Goal: Transaction & Acquisition: Purchase product/service

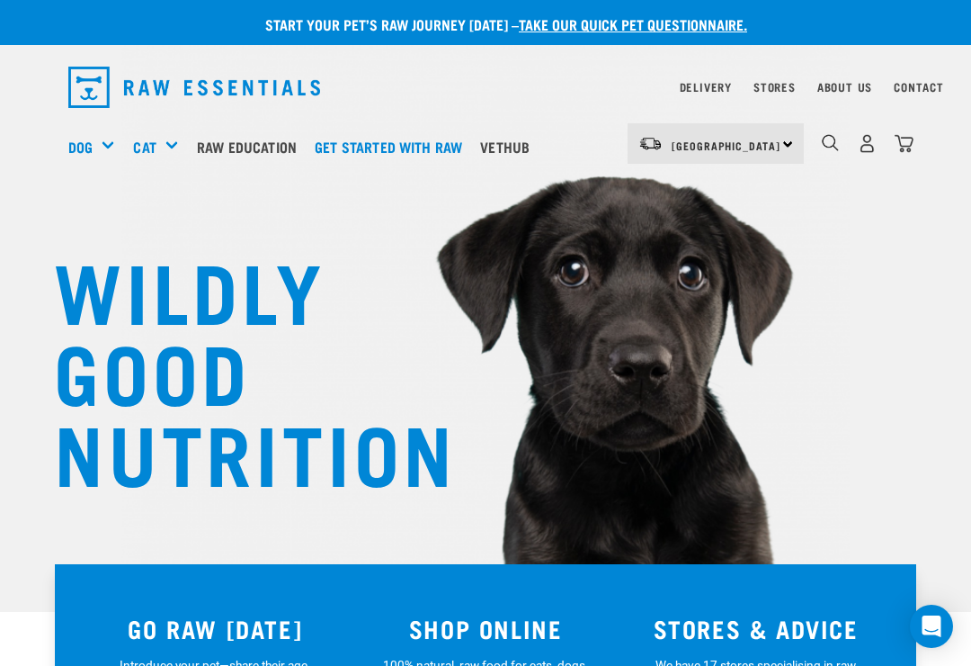
click at [905, 143] on img "dropdown navigation" at bounding box center [904, 143] width 19 height 19
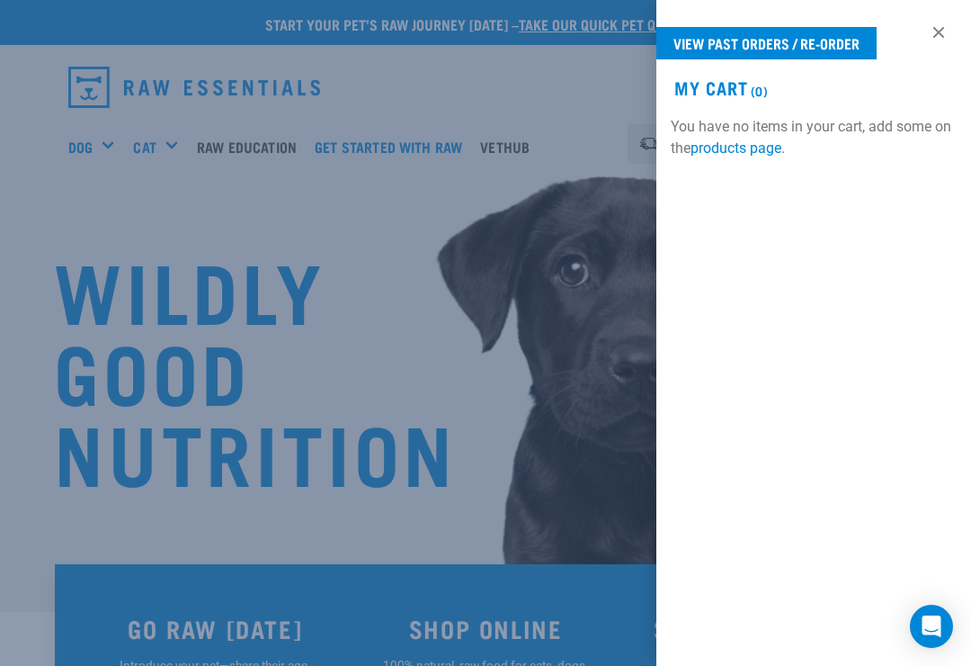
click at [821, 48] on link "View past orders / re-order" at bounding box center [767, 43] width 220 height 32
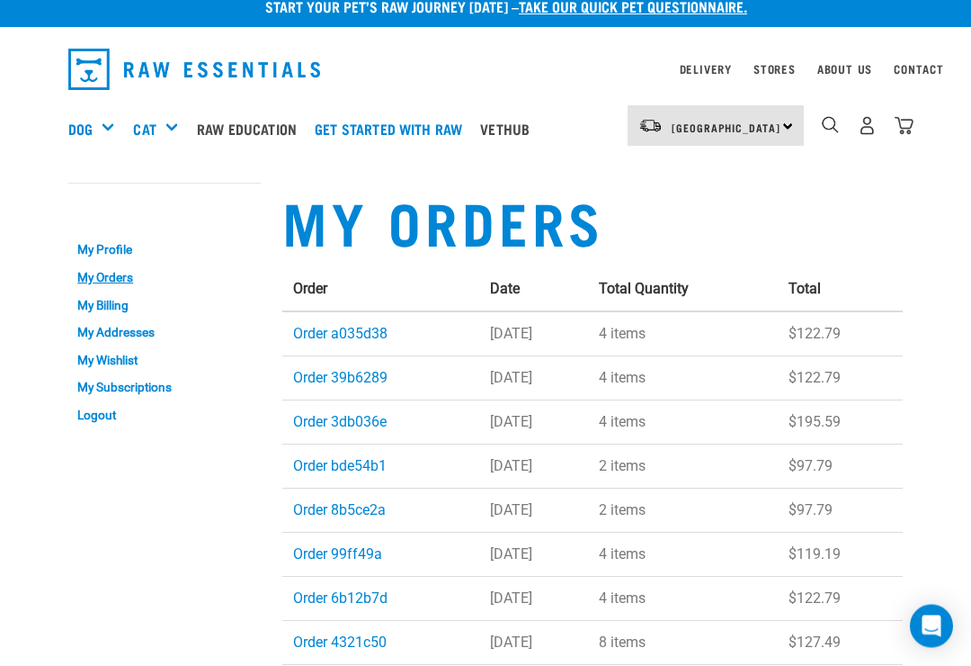
scroll to position [18, 0]
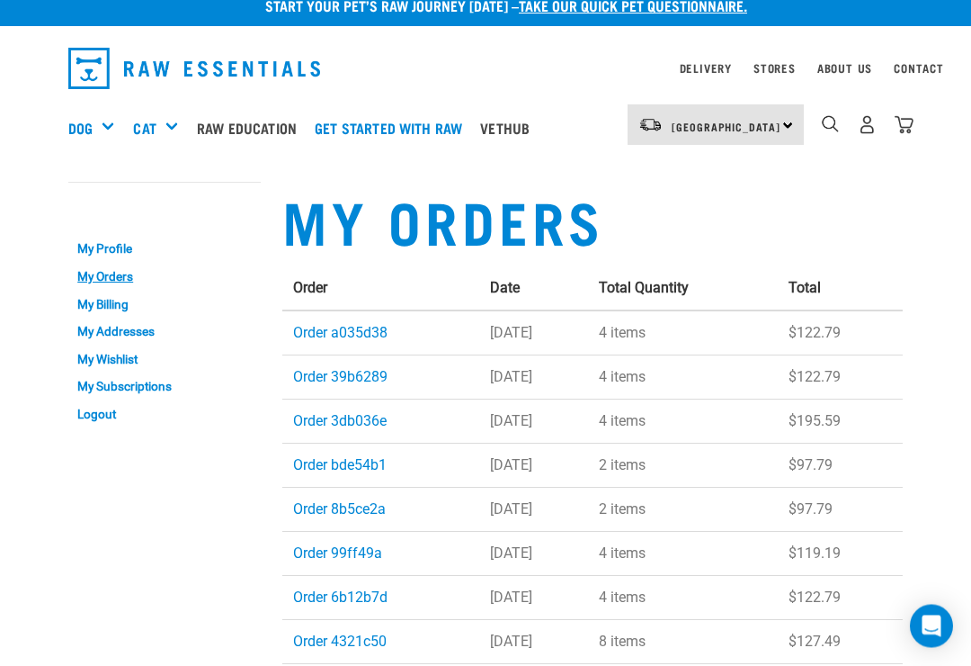
click at [354, 328] on link "Order a035d38" at bounding box center [340, 333] width 94 height 17
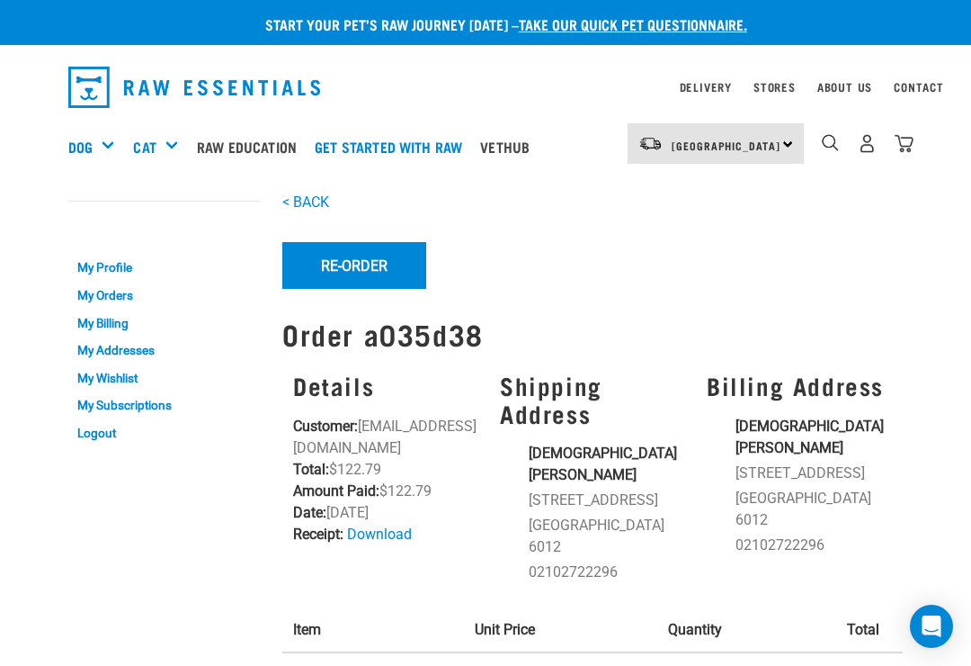
click at [352, 272] on button "Re-Order" at bounding box center [354, 265] width 144 height 47
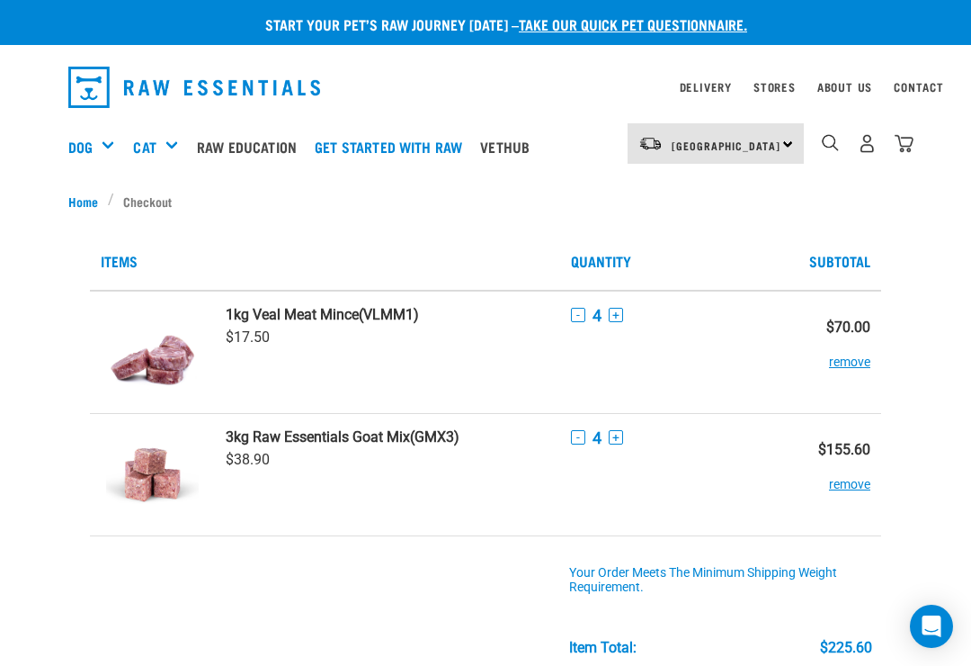
click at [587, 431] on div "- 4 +" at bounding box center [678, 437] width 214 height 19
click at [577, 433] on button "-" at bounding box center [578, 437] width 14 height 14
click at [578, 432] on button "-" at bounding box center [578, 437] width 14 height 14
click at [578, 431] on button "-" at bounding box center [578, 437] width 14 height 14
click at [580, 312] on button "-" at bounding box center [578, 315] width 14 height 14
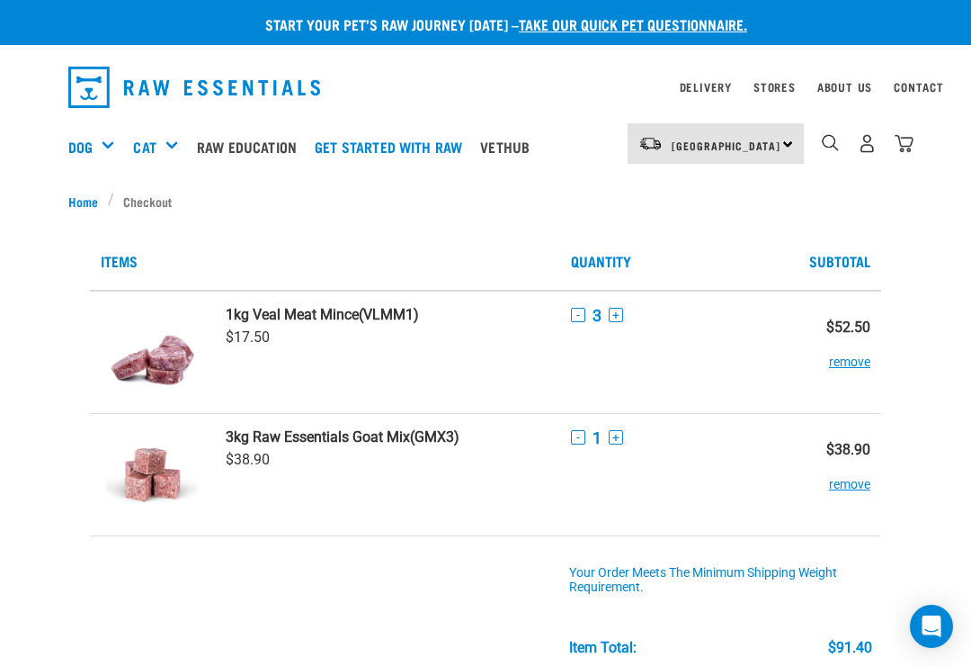
click at [584, 307] on div "- 3 +" at bounding box center [678, 315] width 214 height 19
click at [582, 317] on button "-" at bounding box center [578, 315] width 14 height 14
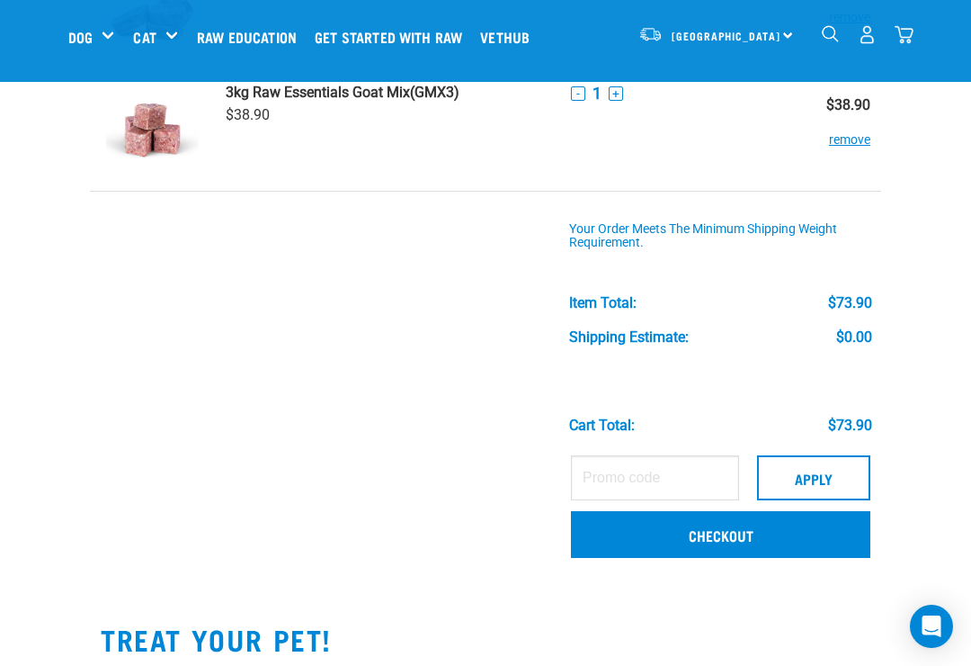
scroll to position [214, 0]
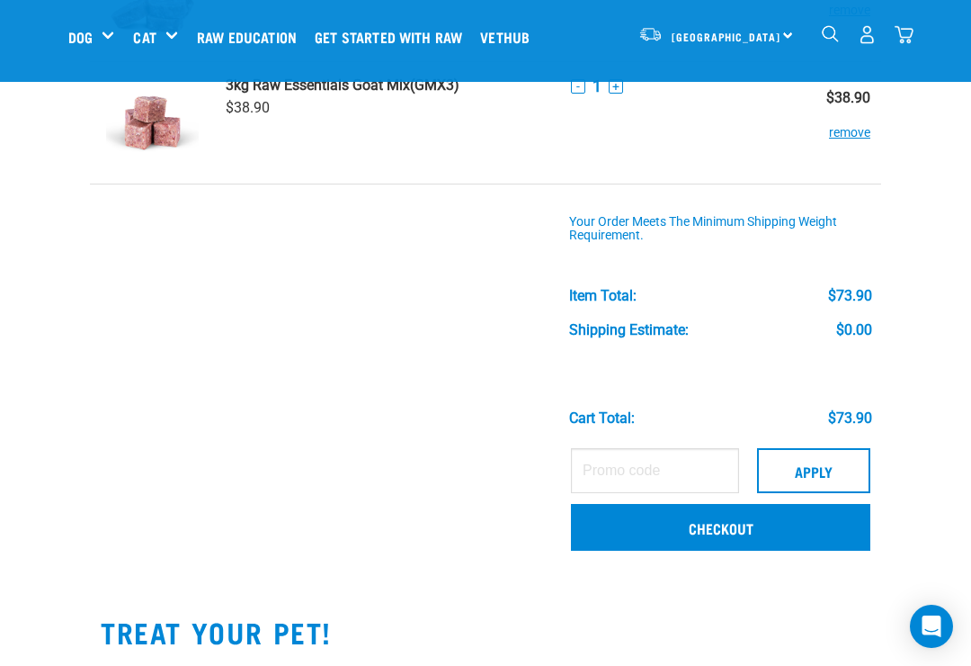
click at [818, 460] on button "Apply" at bounding box center [813, 470] width 113 height 45
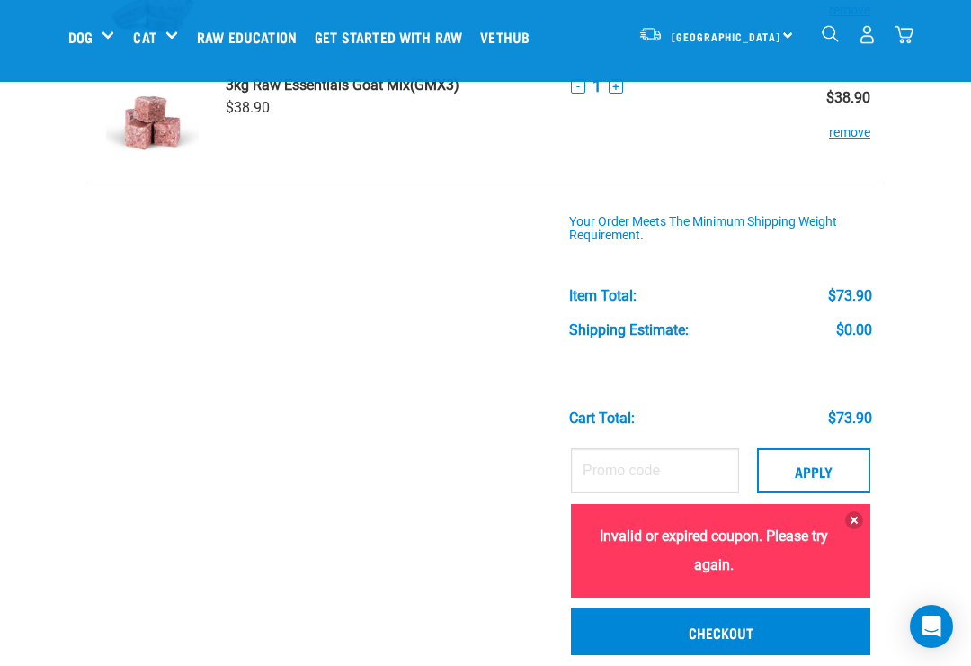
click at [755, 622] on link "Checkout" at bounding box center [720, 631] width 299 height 47
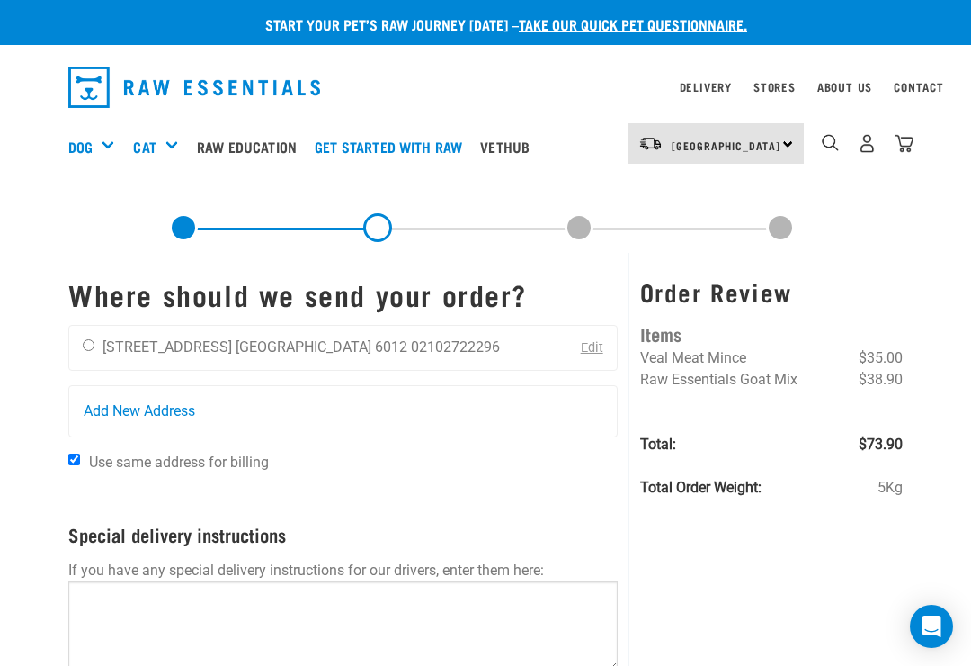
click at [91, 342] on input "radio" at bounding box center [89, 345] width 12 height 12
radio input "true"
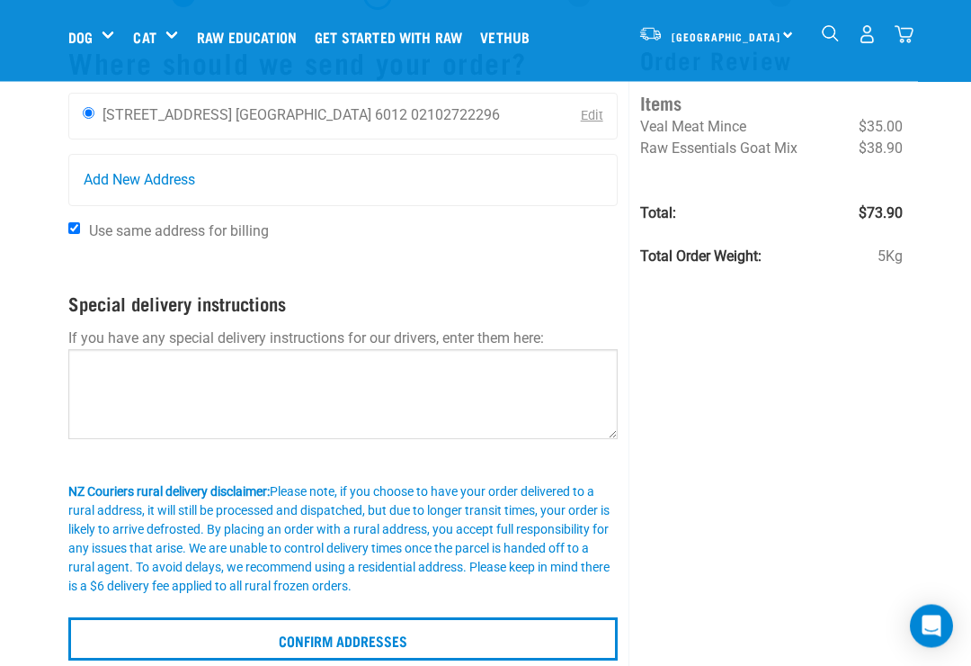
scroll to position [94, 0]
click at [389, 635] on input "Confirm addresses" at bounding box center [343, 638] width 550 height 43
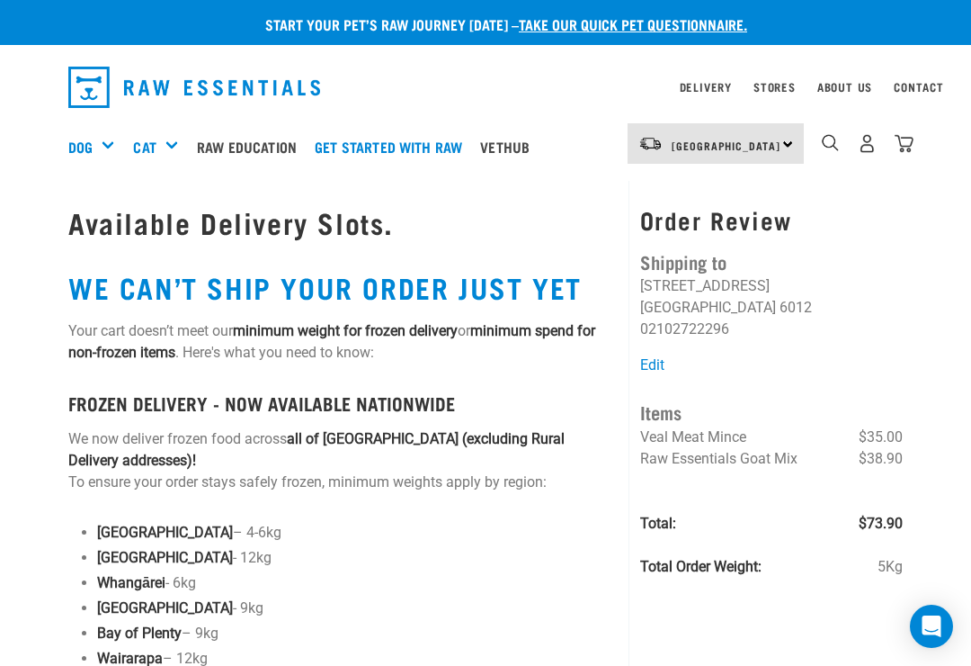
click at [907, 138] on img "dropdown navigation" at bounding box center [904, 143] width 19 height 19
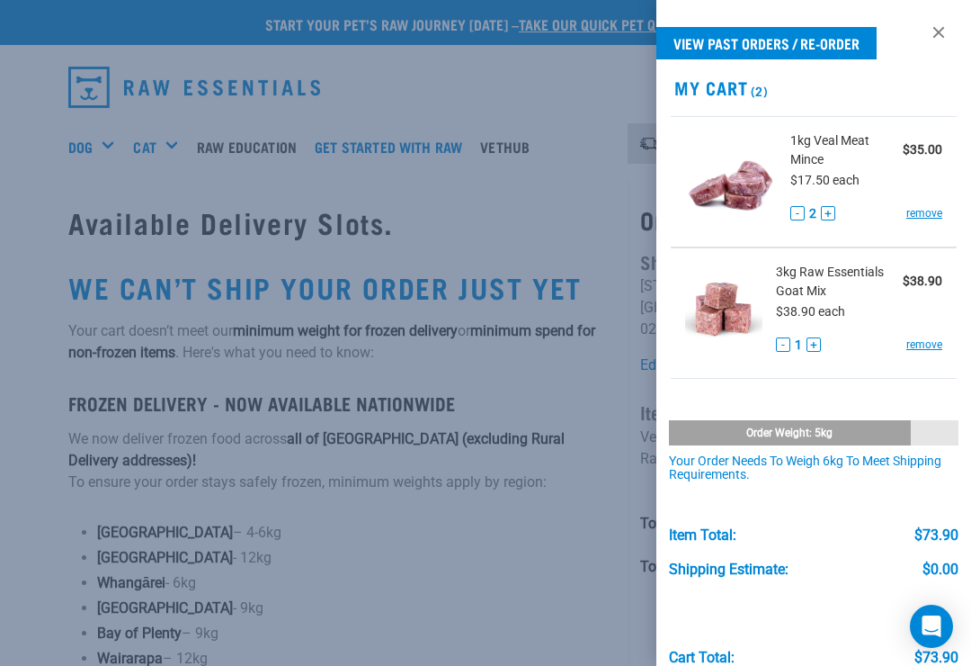
click at [845, 212] on div "- 2 + remove" at bounding box center [867, 213] width 153 height 19
click at [836, 208] on div "- 2 + remove" at bounding box center [867, 213] width 153 height 19
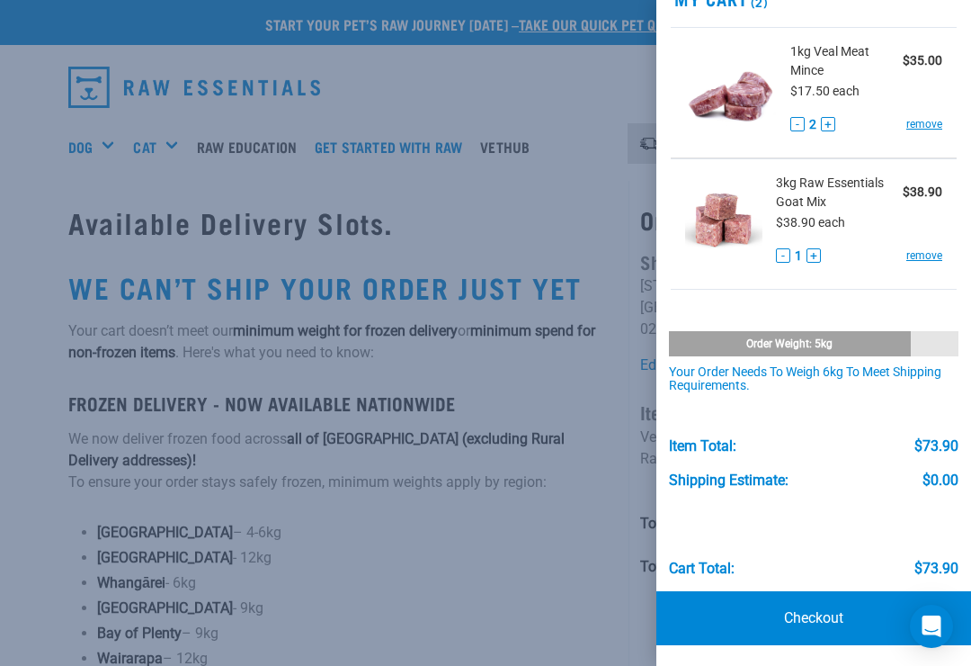
scroll to position [88, 0]
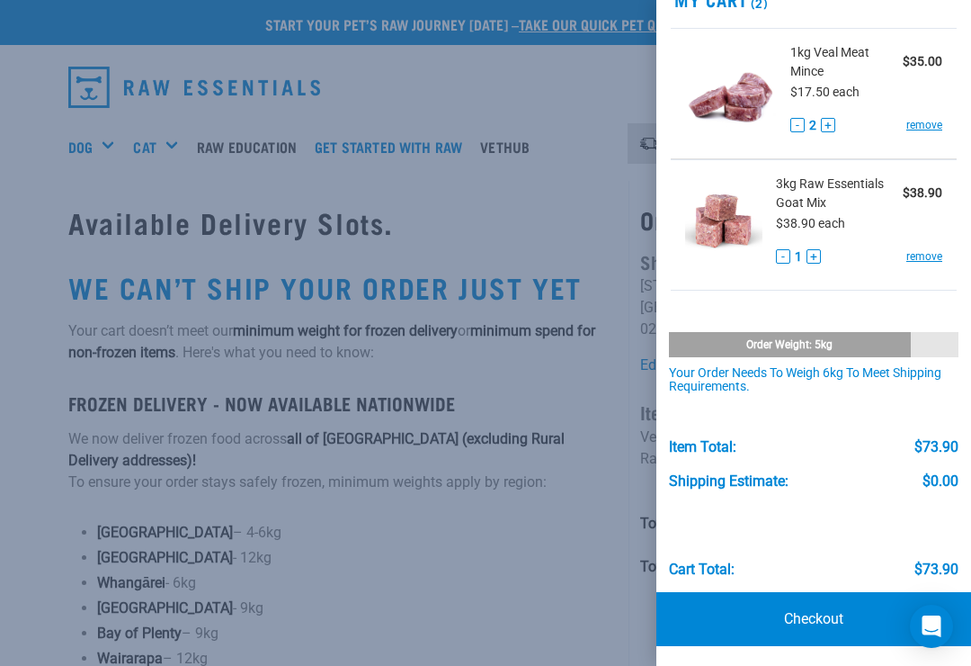
click at [705, 61] on img at bounding box center [731, 89] width 92 height 93
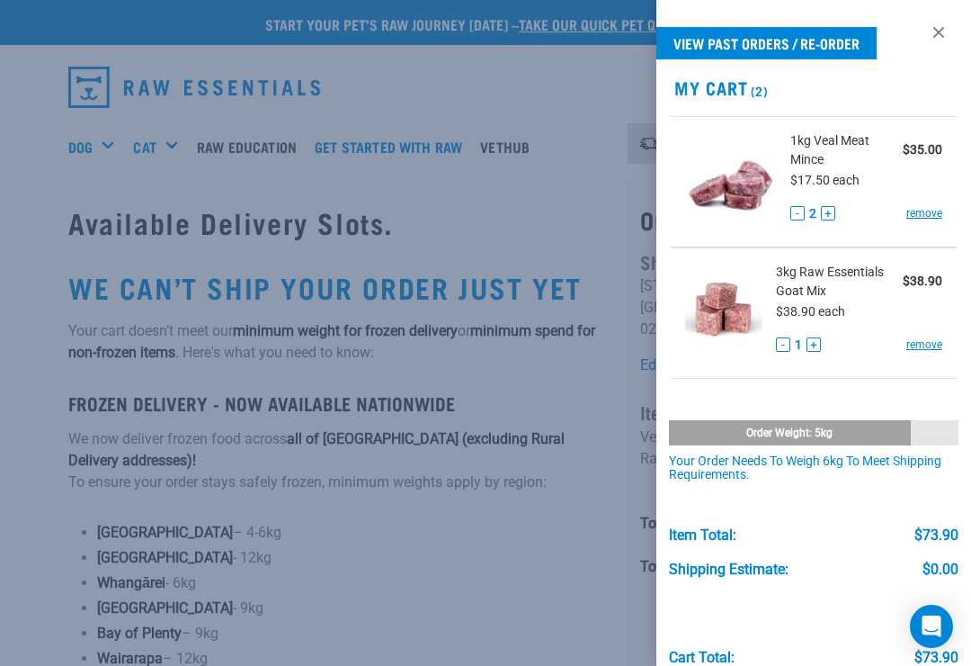
scroll to position [0, 0]
click at [830, 46] on link "View past orders / re-order" at bounding box center [767, 43] width 220 height 32
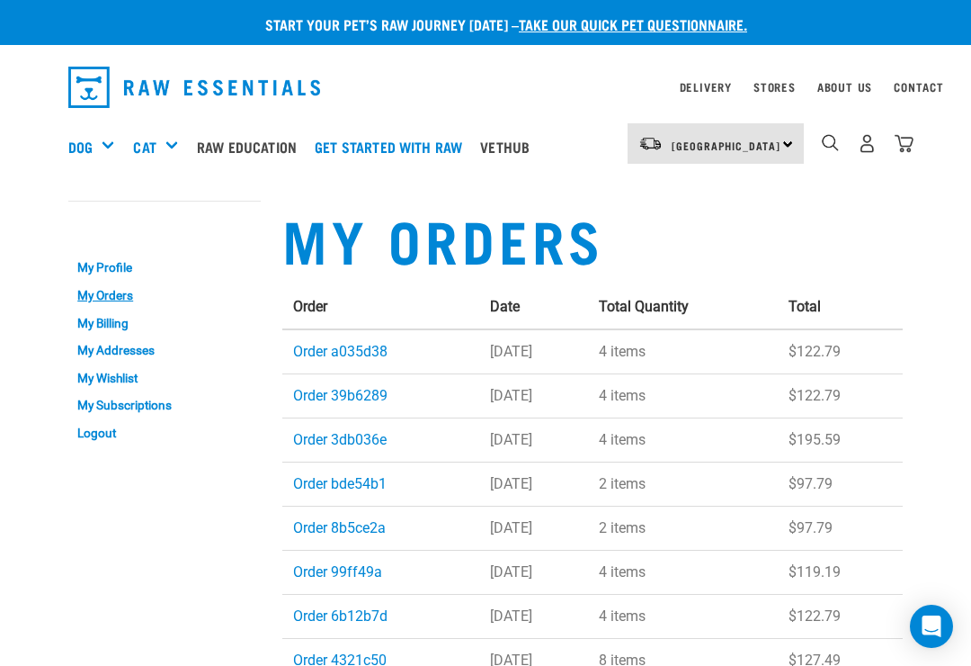
click at [353, 343] on link "Order a035d38" at bounding box center [340, 351] width 94 height 17
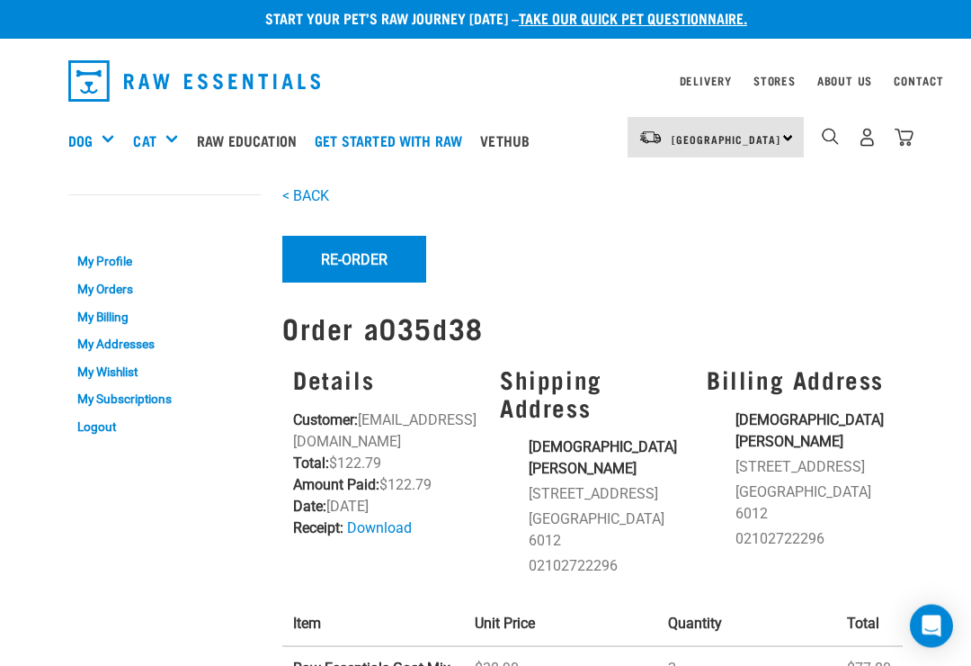
scroll to position [4, 0]
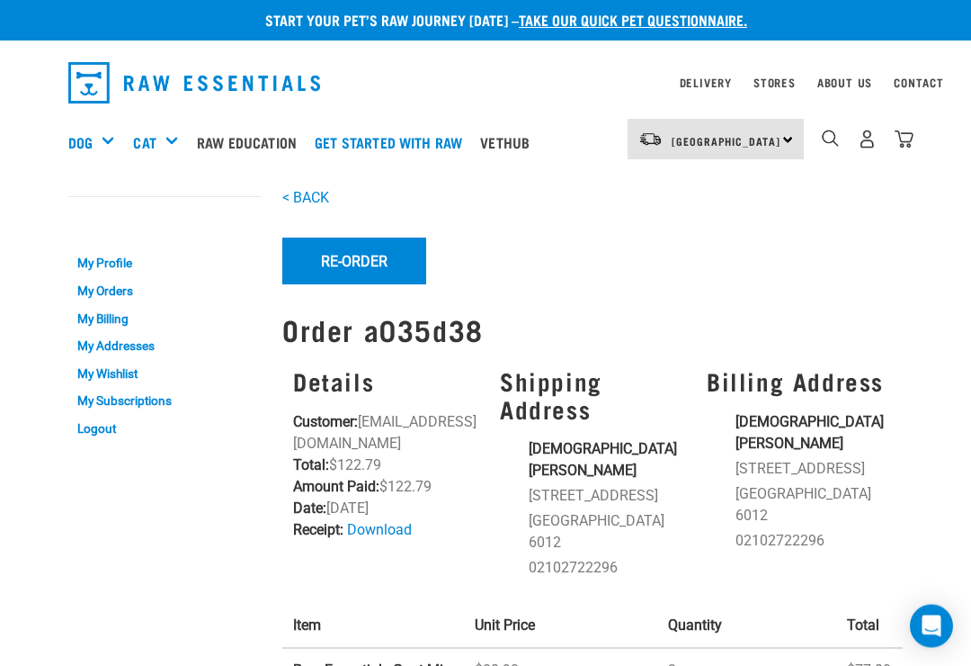
click at [357, 266] on button "Re-Order" at bounding box center [354, 261] width 144 height 47
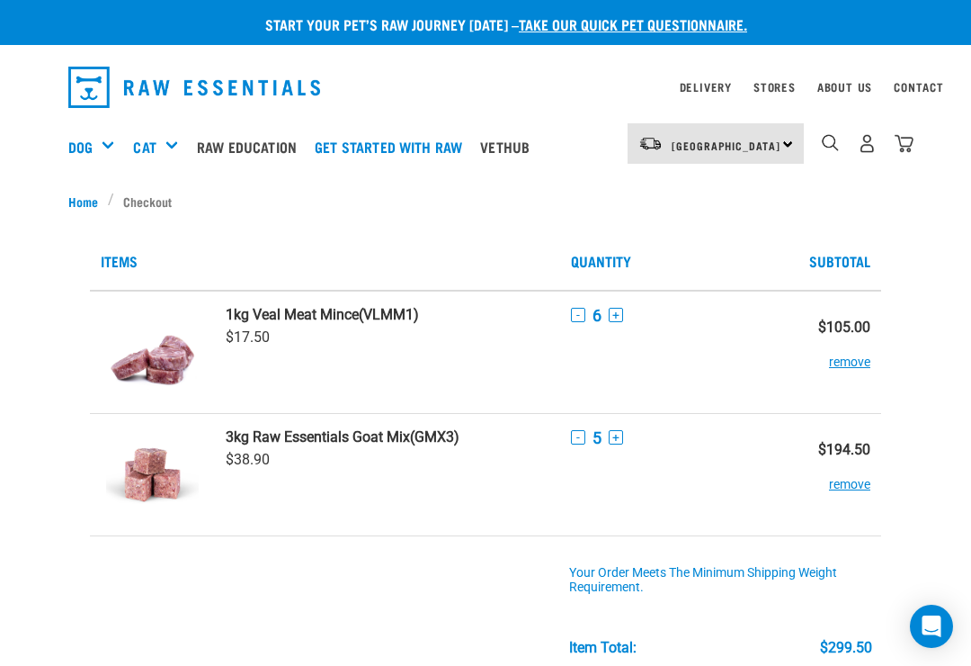
click at [579, 320] on button "-" at bounding box center [578, 315] width 14 height 14
click at [579, 317] on button "-" at bounding box center [578, 315] width 14 height 14
click at [576, 313] on button "-" at bounding box center [578, 315] width 14 height 14
click at [576, 438] on button "-" at bounding box center [578, 437] width 14 height 14
click at [574, 438] on button "-" at bounding box center [578, 437] width 14 height 14
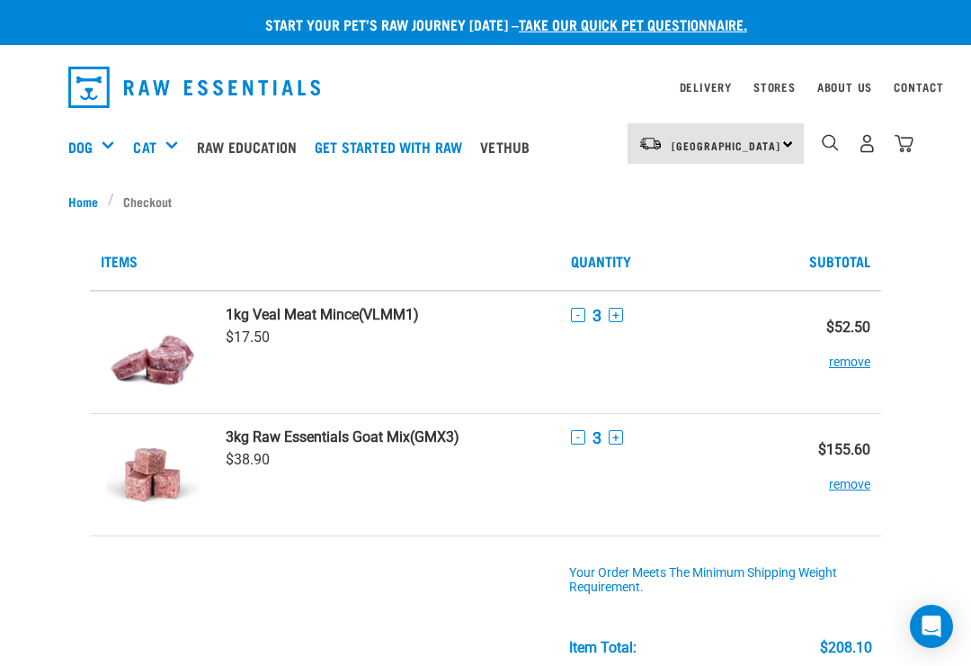
click at [572, 435] on button "-" at bounding box center [578, 437] width 14 height 14
click at [571, 438] on button "-" at bounding box center [578, 437] width 14 height 14
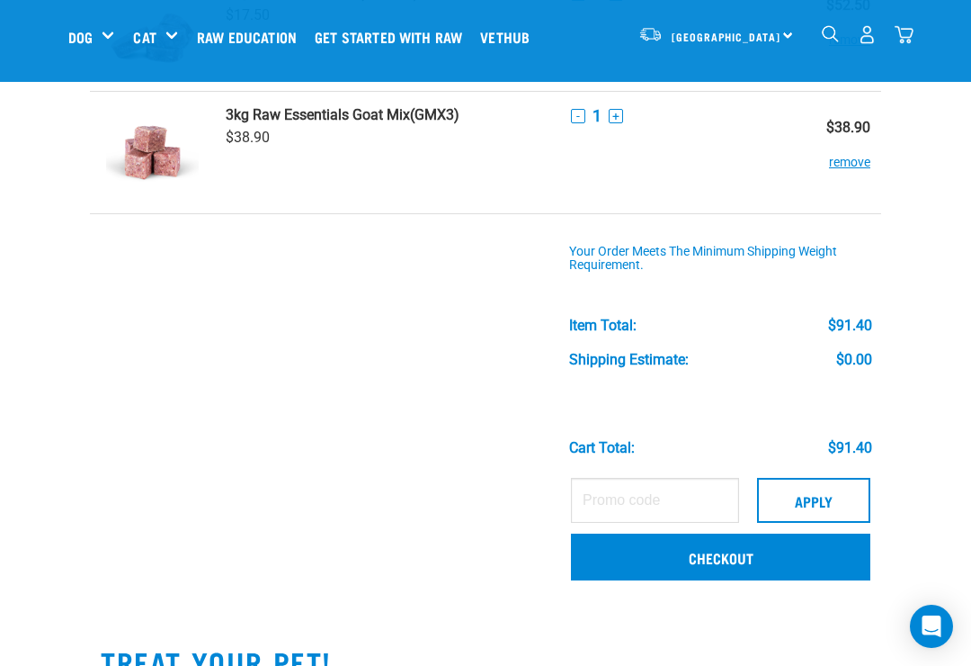
scroll to position [190, 0]
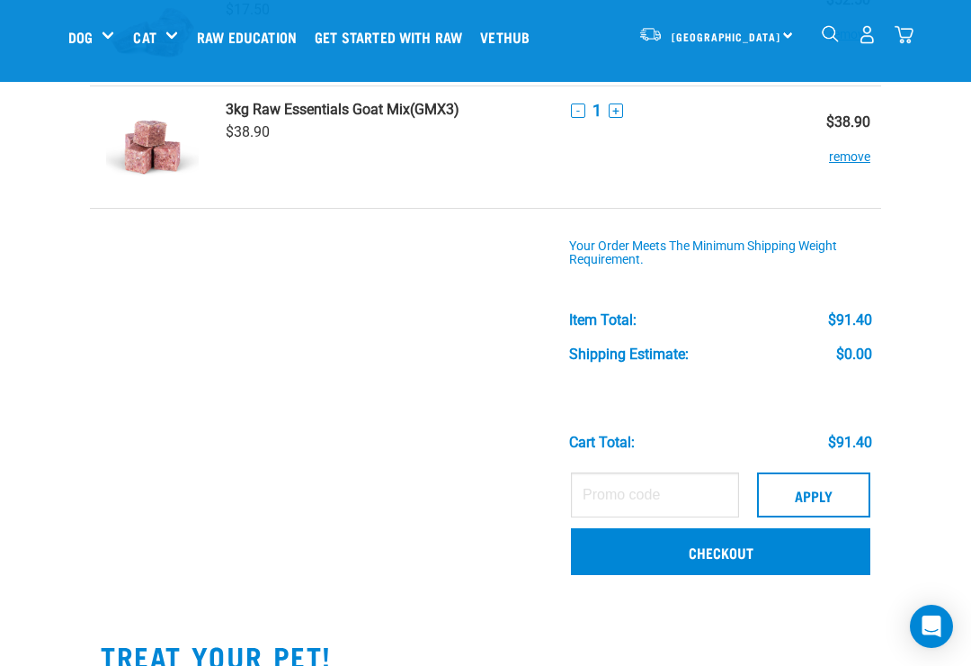
click at [732, 553] on link "Checkout" at bounding box center [720, 551] width 299 height 47
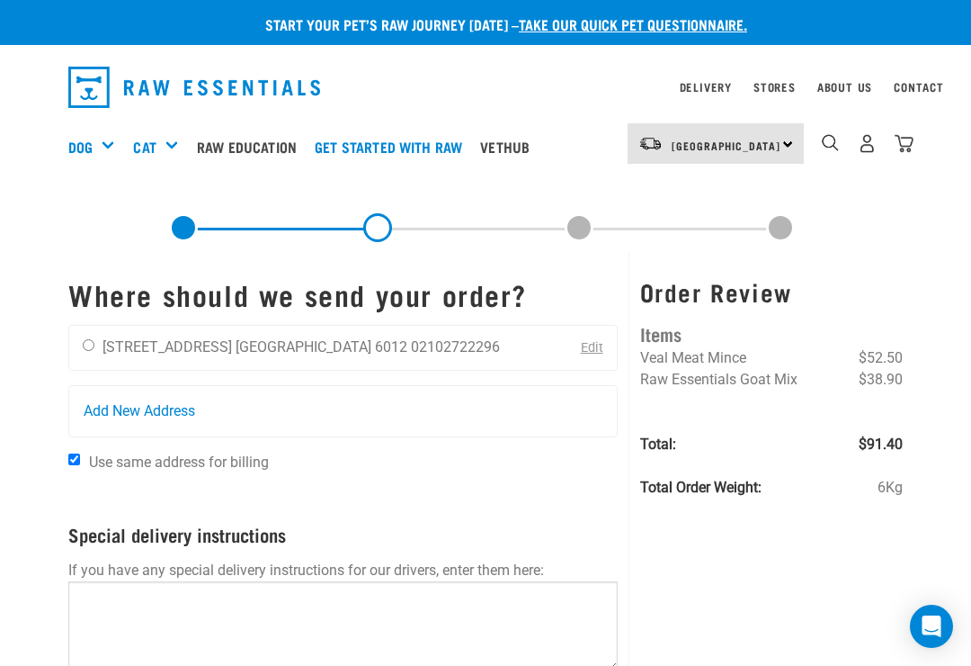
click at [85, 342] on input "radio" at bounding box center [89, 345] width 12 height 12
radio input "true"
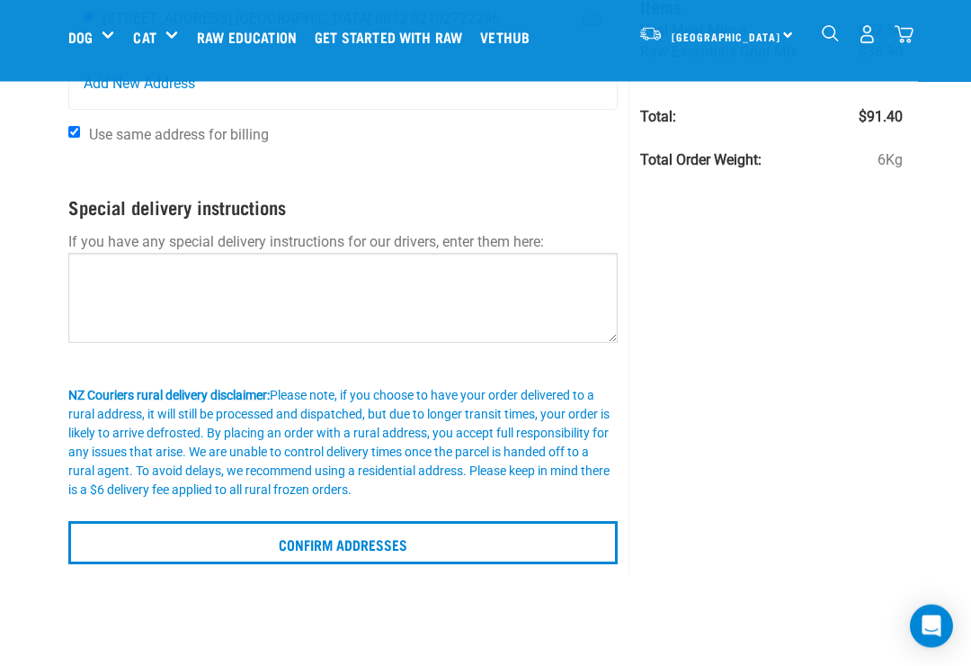
scroll to position [192, 0]
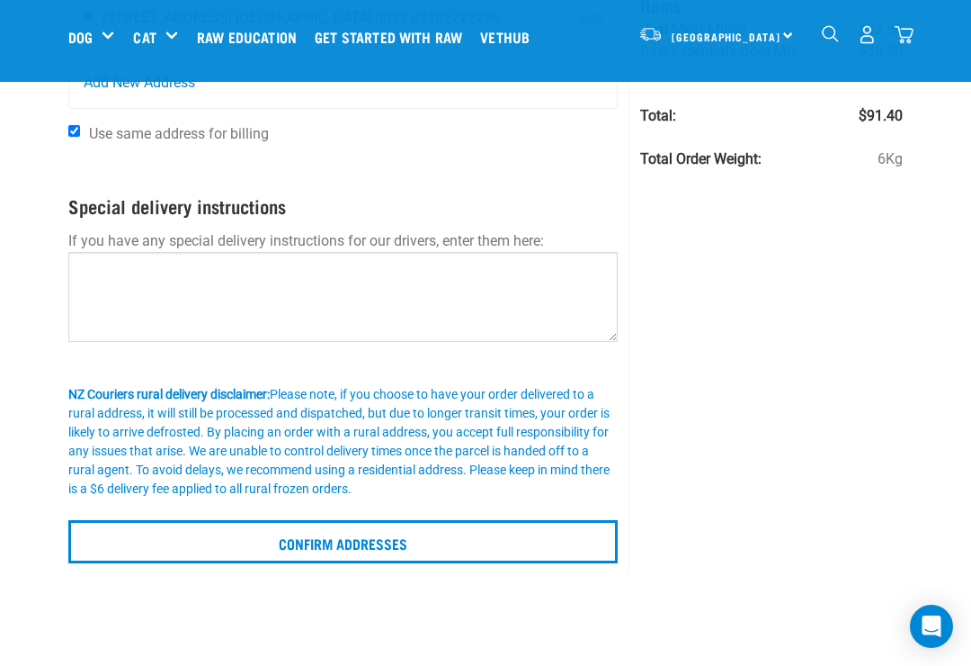
click at [467, 549] on input "Confirm addresses" at bounding box center [343, 541] width 550 height 43
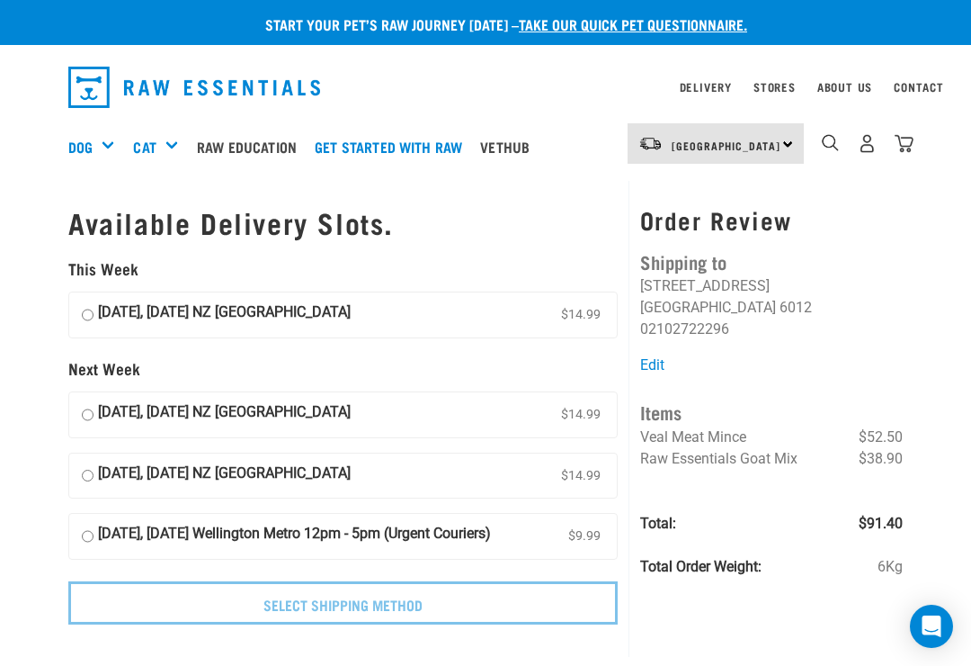
click at [907, 138] on img "dropdown navigation" at bounding box center [904, 143] width 19 height 19
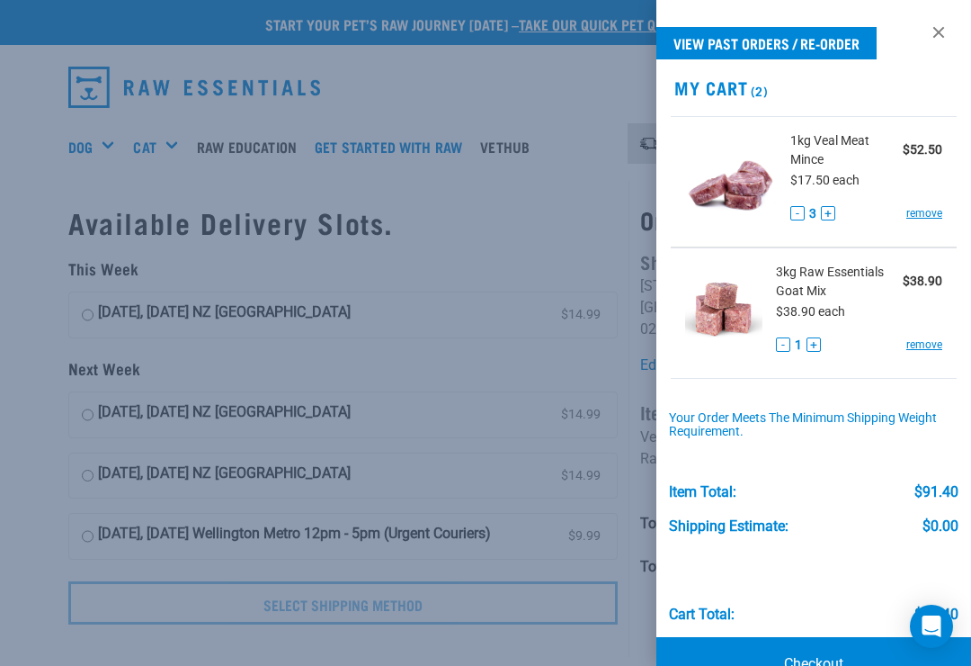
click at [839, 337] on div "- 1 + remove" at bounding box center [859, 344] width 166 height 19
click at [828, 335] on div "- 1 + remove" at bounding box center [859, 344] width 166 height 19
click at [809, 40] on link "View past orders / re-order" at bounding box center [767, 43] width 220 height 32
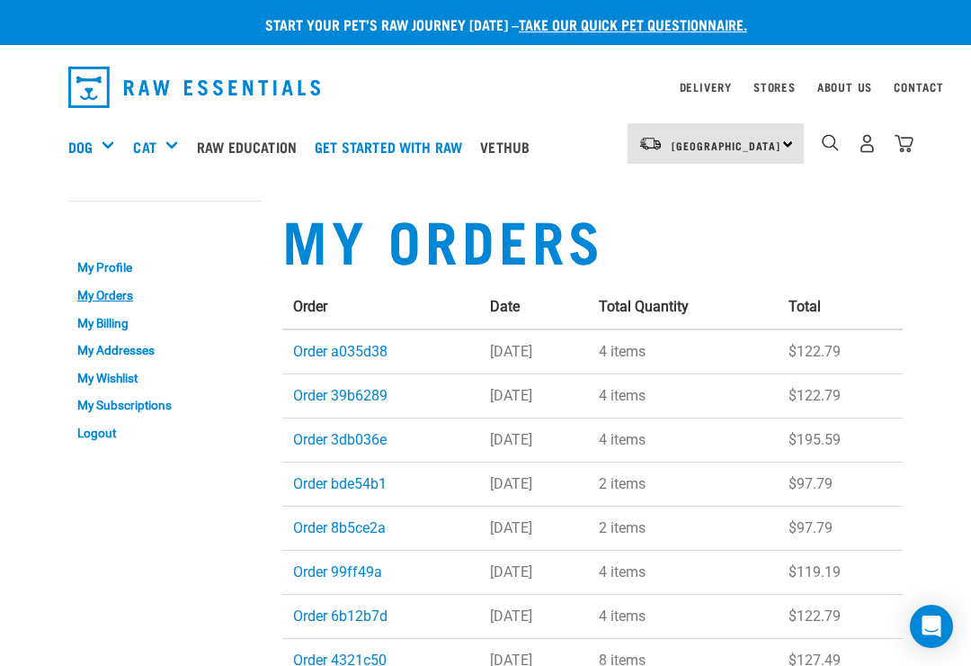
click at [353, 350] on link "Order a035d38" at bounding box center [340, 351] width 94 height 17
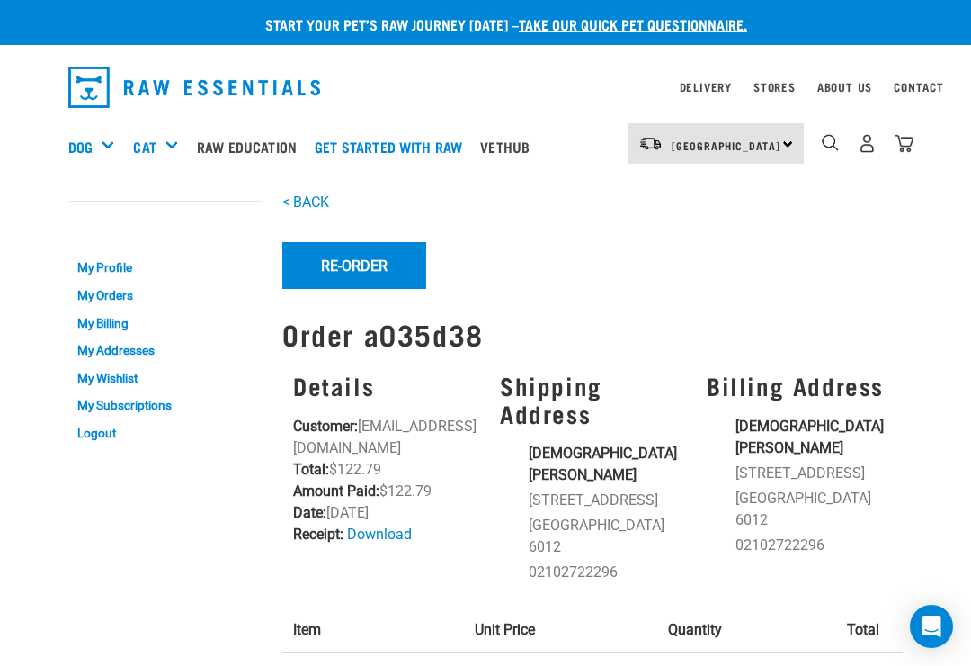
click at [355, 256] on button "Re-Order" at bounding box center [354, 265] width 144 height 47
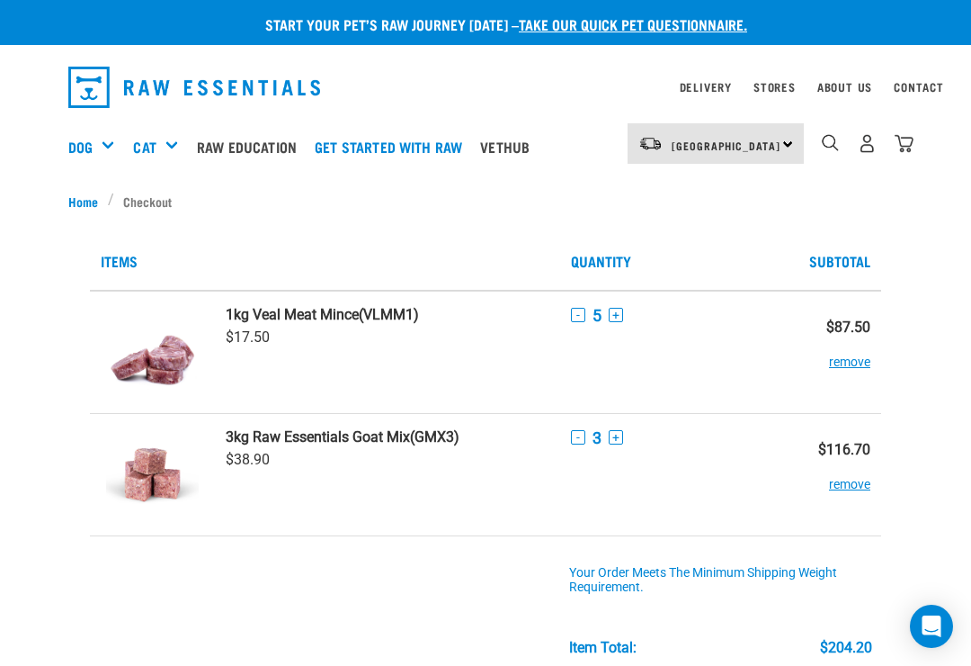
click at [571, 439] on button "-" at bounding box center [578, 437] width 14 height 14
click at [572, 322] on button "-" at bounding box center [578, 315] width 14 height 14
click at [571, 317] on button "-" at bounding box center [578, 315] width 14 height 14
click at [574, 317] on button "-" at bounding box center [578, 315] width 14 height 14
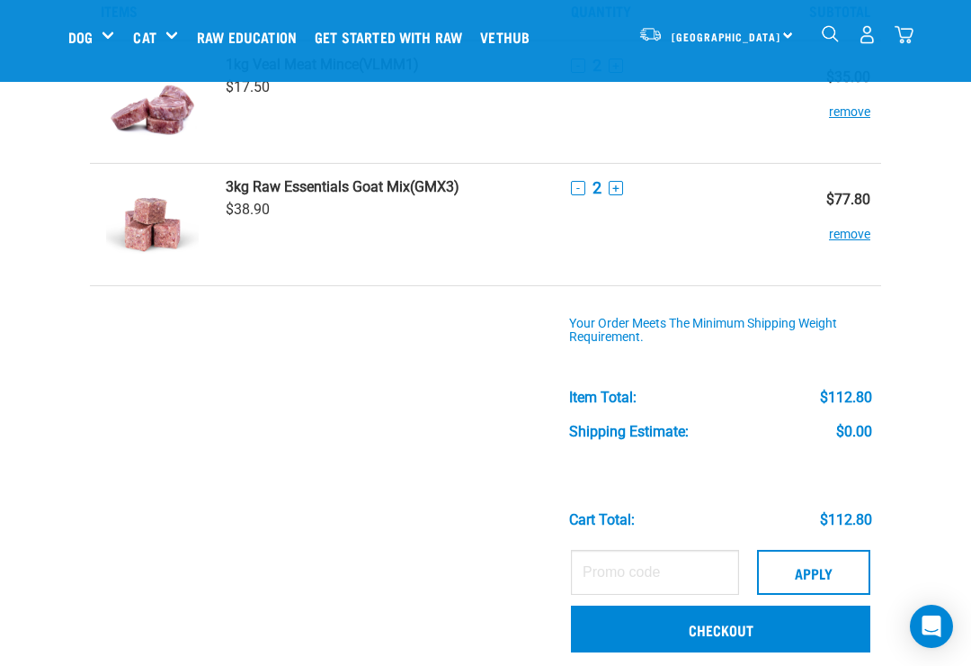
scroll to position [123, 0]
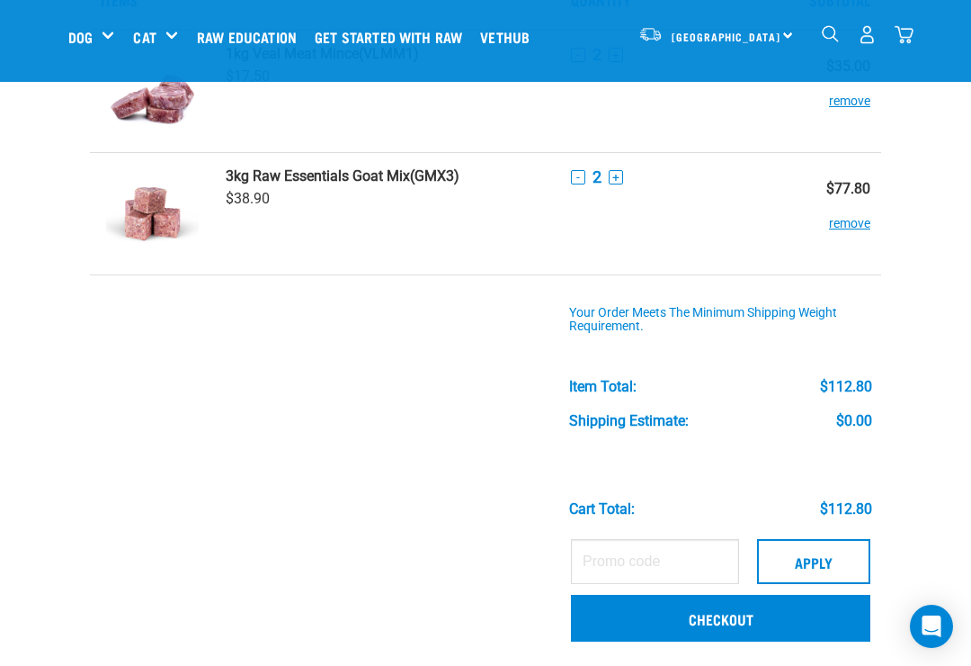
click at [728, 612] on link "Checkout" at bounding box center [720, 617] width 299 height 47
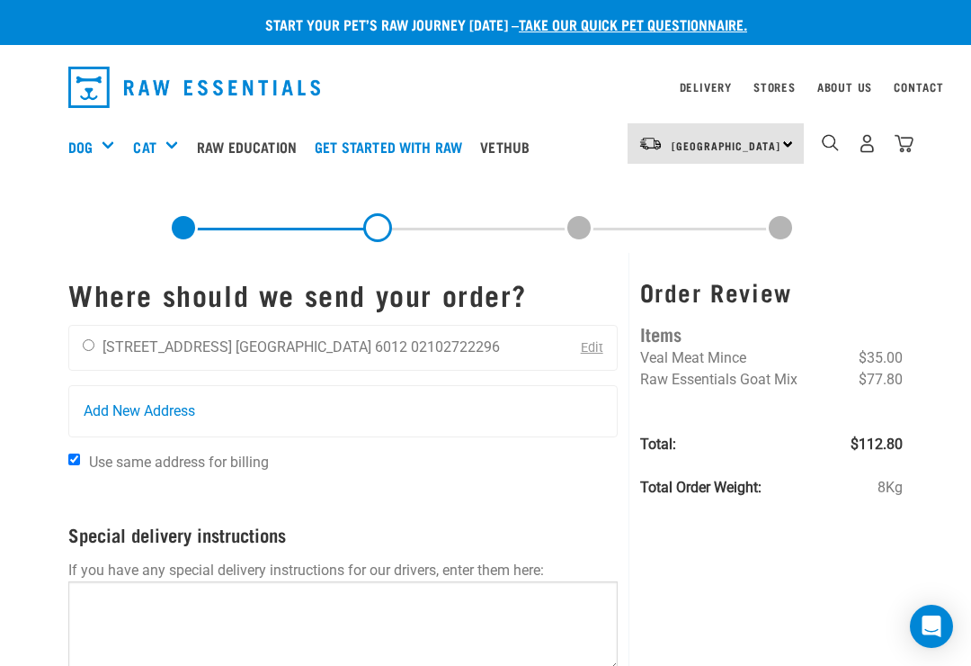
click at [94, 344] on input "radio" at bounding box center [89, 345] width 12 height 12
radio input "true"
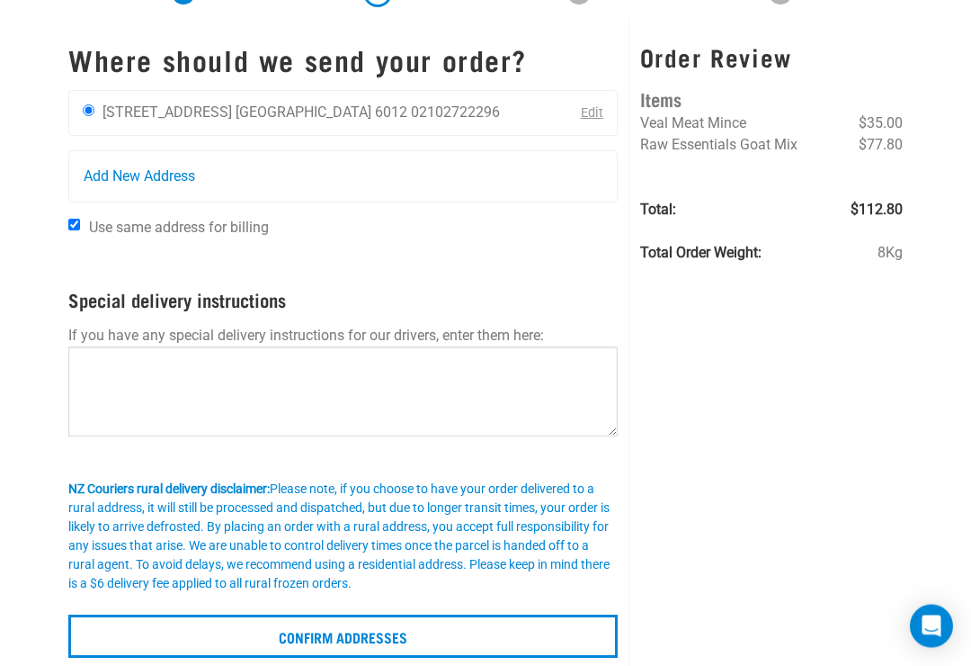
scroll to position [246, 0]
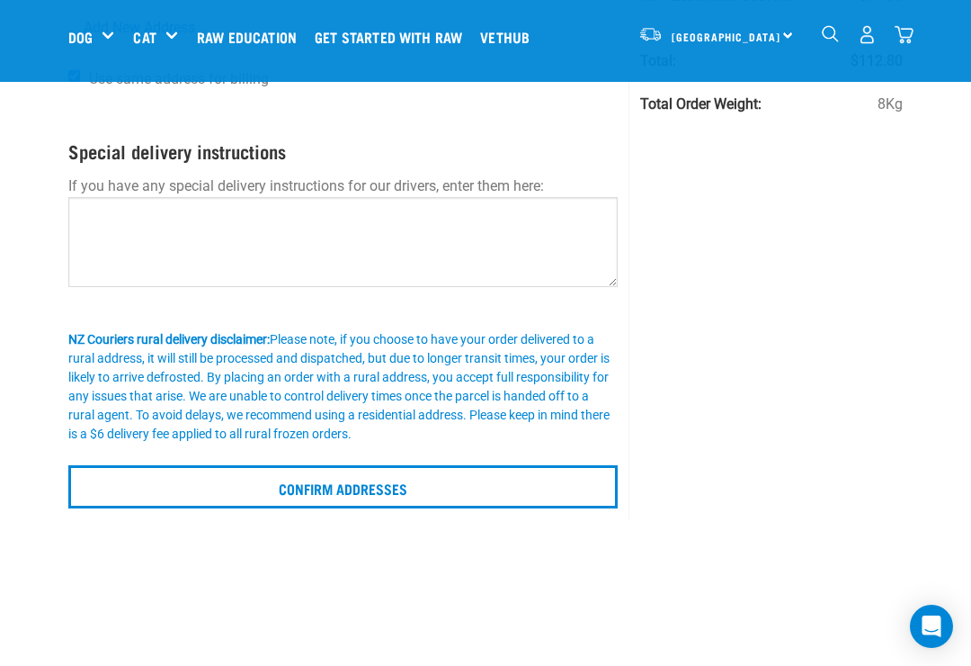
click at [362, 491] on input "Confirm addresses" at bounding box center [343, 486] width 550 height 43
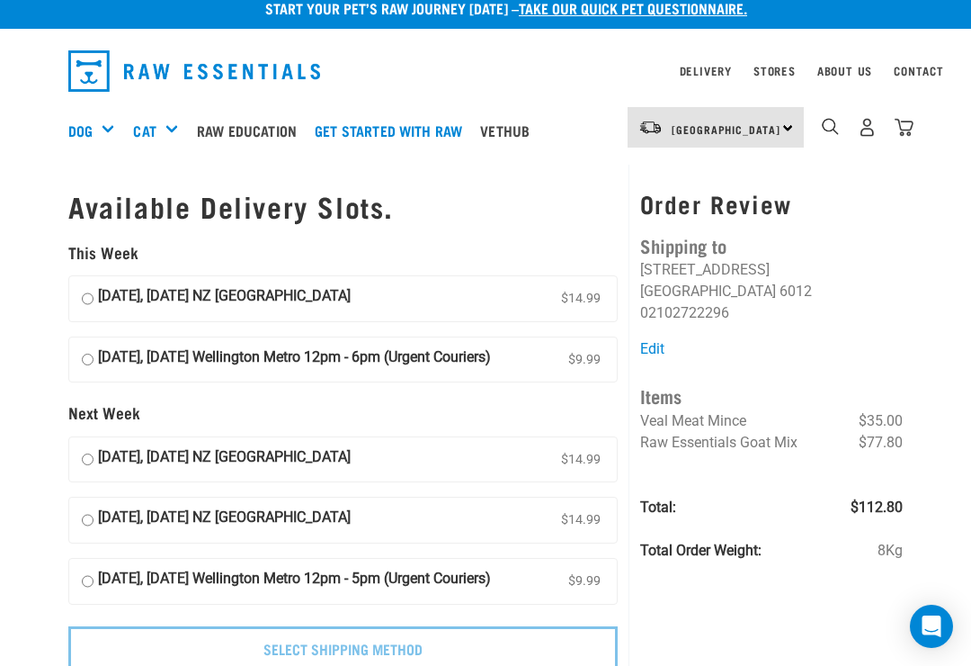
scroll to position [19, 0]
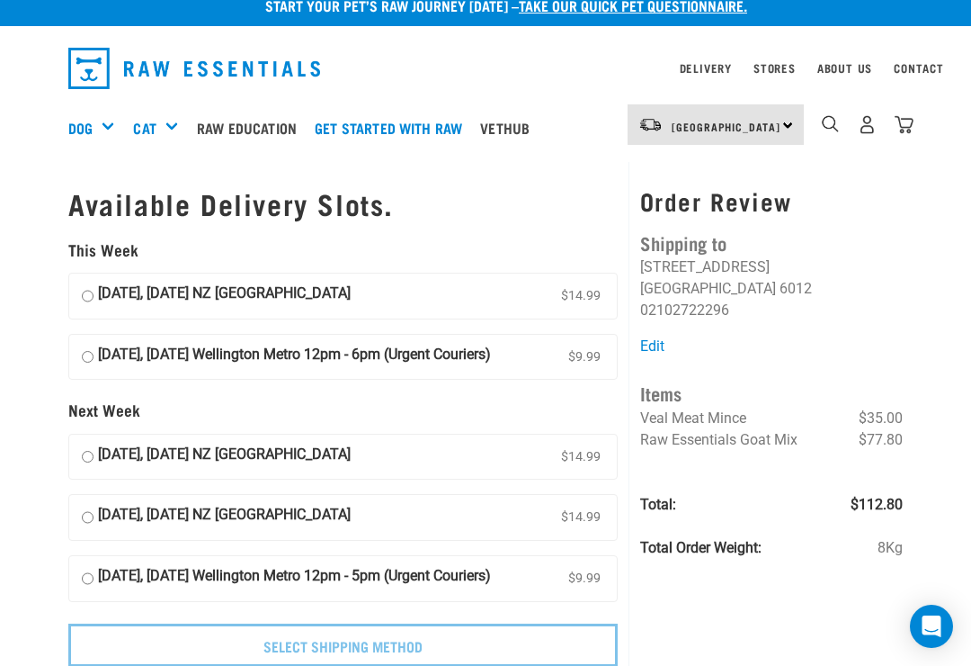
click at [91, 355] on input "24 August, Sunday Wellington Metro 12pm - 6pm (Urgent Couriers) $9.99" at bounding box center [88, 357] width 12 height 27
radio input "true"
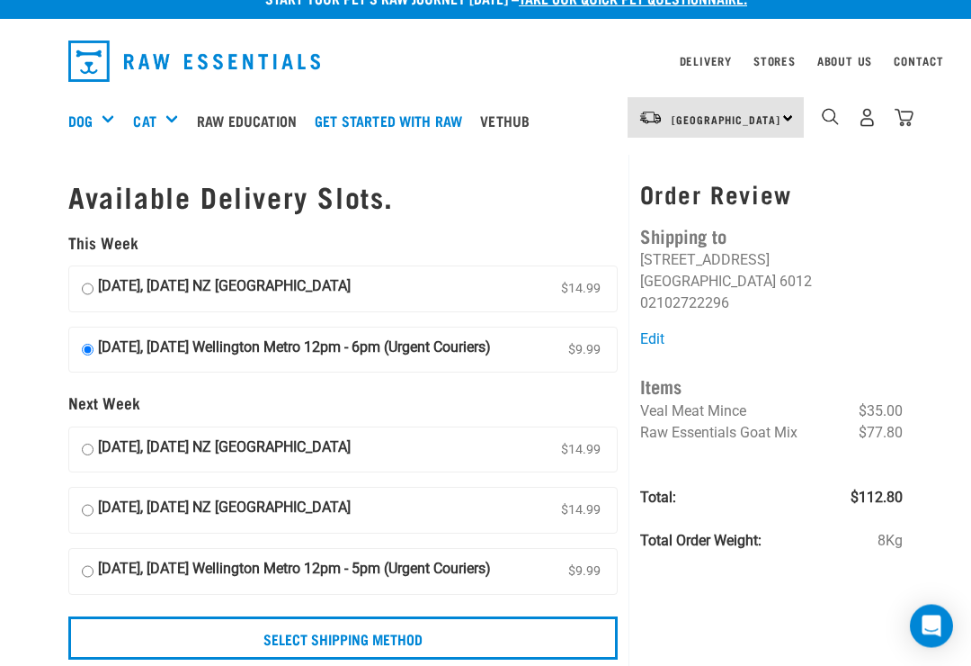
scroll to position [26, 0]
click at [396, 635] on input "Select Shipping Method" at bounding box center [343, 637] width 550 height 43
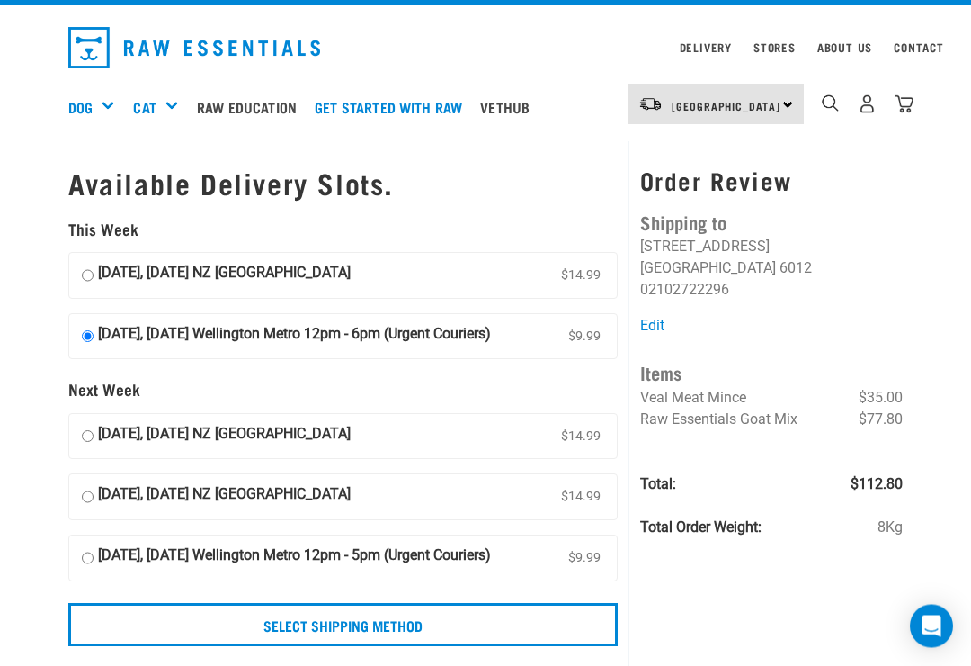
scroll to position [40, 0]
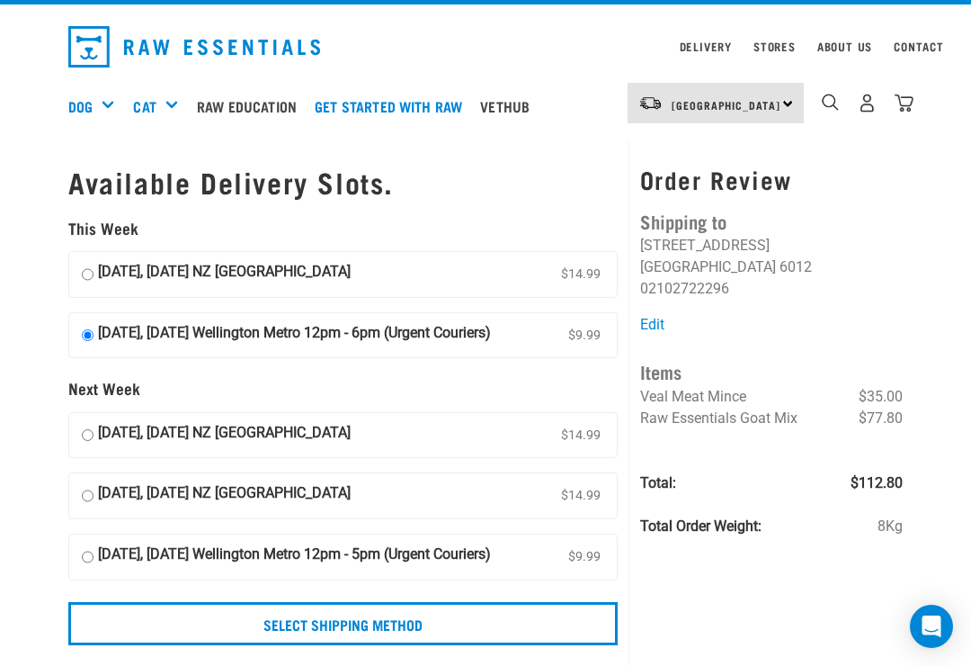
click at [398, 625] on input "Select Shipping Method" at bounding box center [343, 623] width 550 height 43
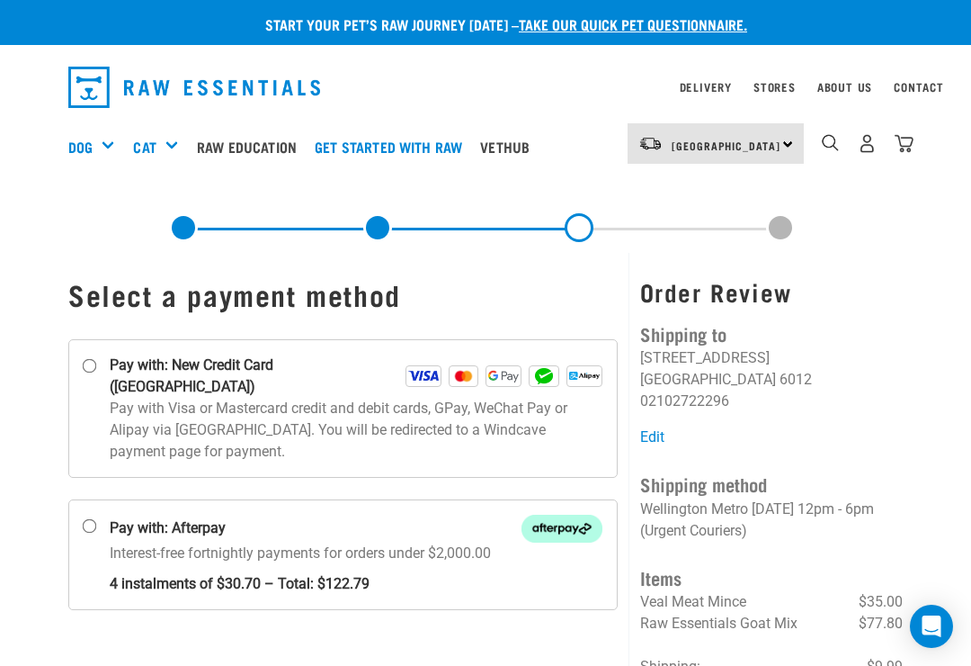
click at [94, 362] on input "Pay with: New Credit Card ([GEOGRAPHIC_DATA])" at bounding box center [90, 366] width 14 height 14
radio input "true"
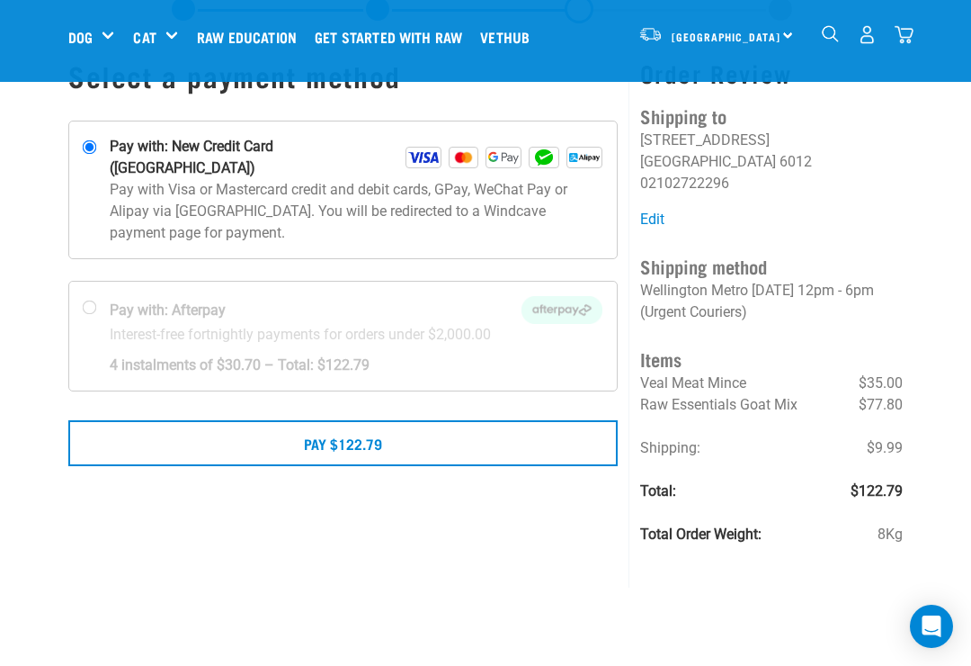
scroll to position [82, 0]
click at [369, 426] on button "Pay $122.79" at bounding box center [343, 441] width 550 height 45
